Goal: Task Accomplishment & Management: Manage account settings

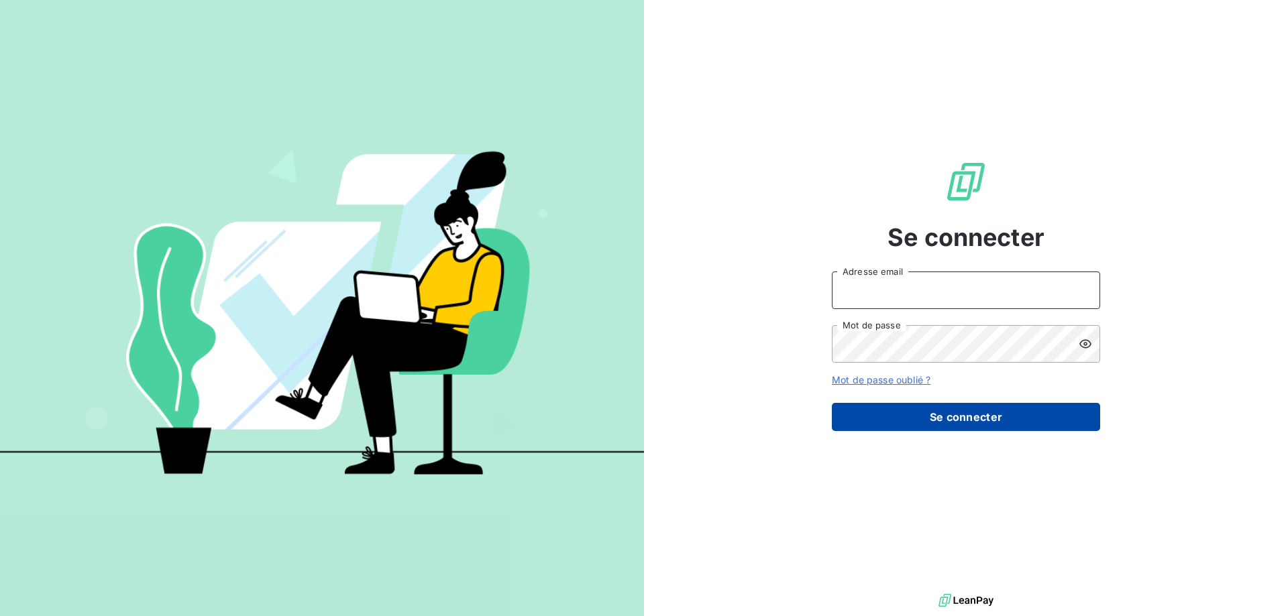
type input "[EMAIL_ADDRESS][DOMAIN_NAME]"
click at [976, 414] on button "Se connecter" at bounding box center [966, 417] width 268 height 28
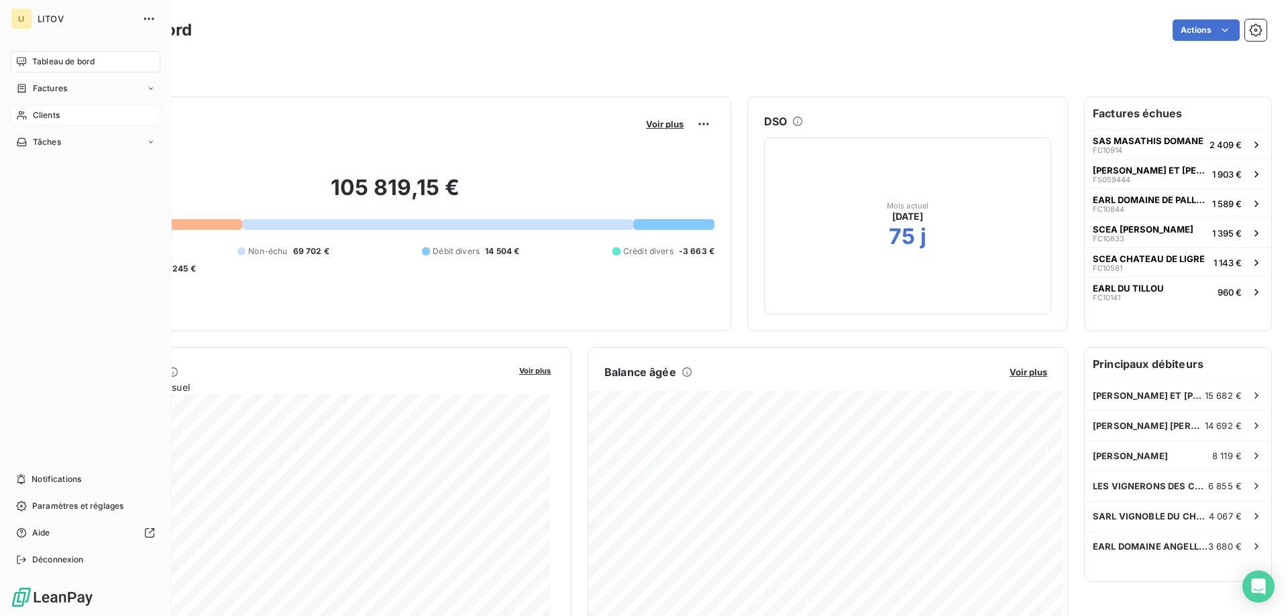
click at [43, 118] on span "Clients" at bounding box center [46, 115] width 27 height 12
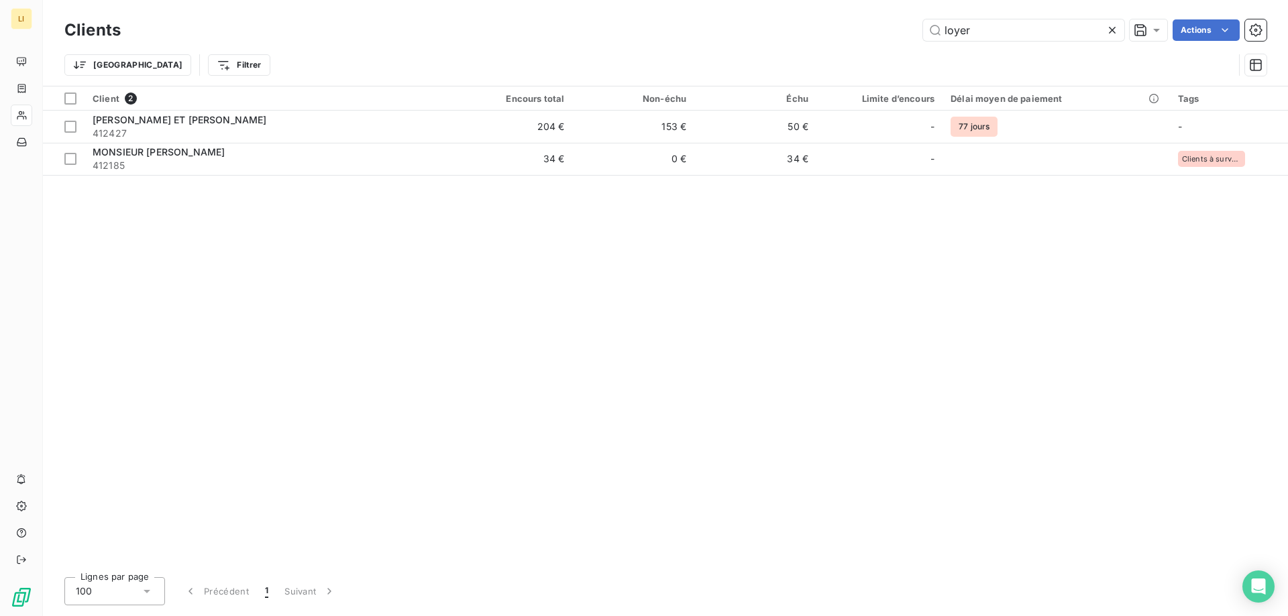
type input "loyer"
